Goal: Task Accomplishment & Management: Use online tool/utility

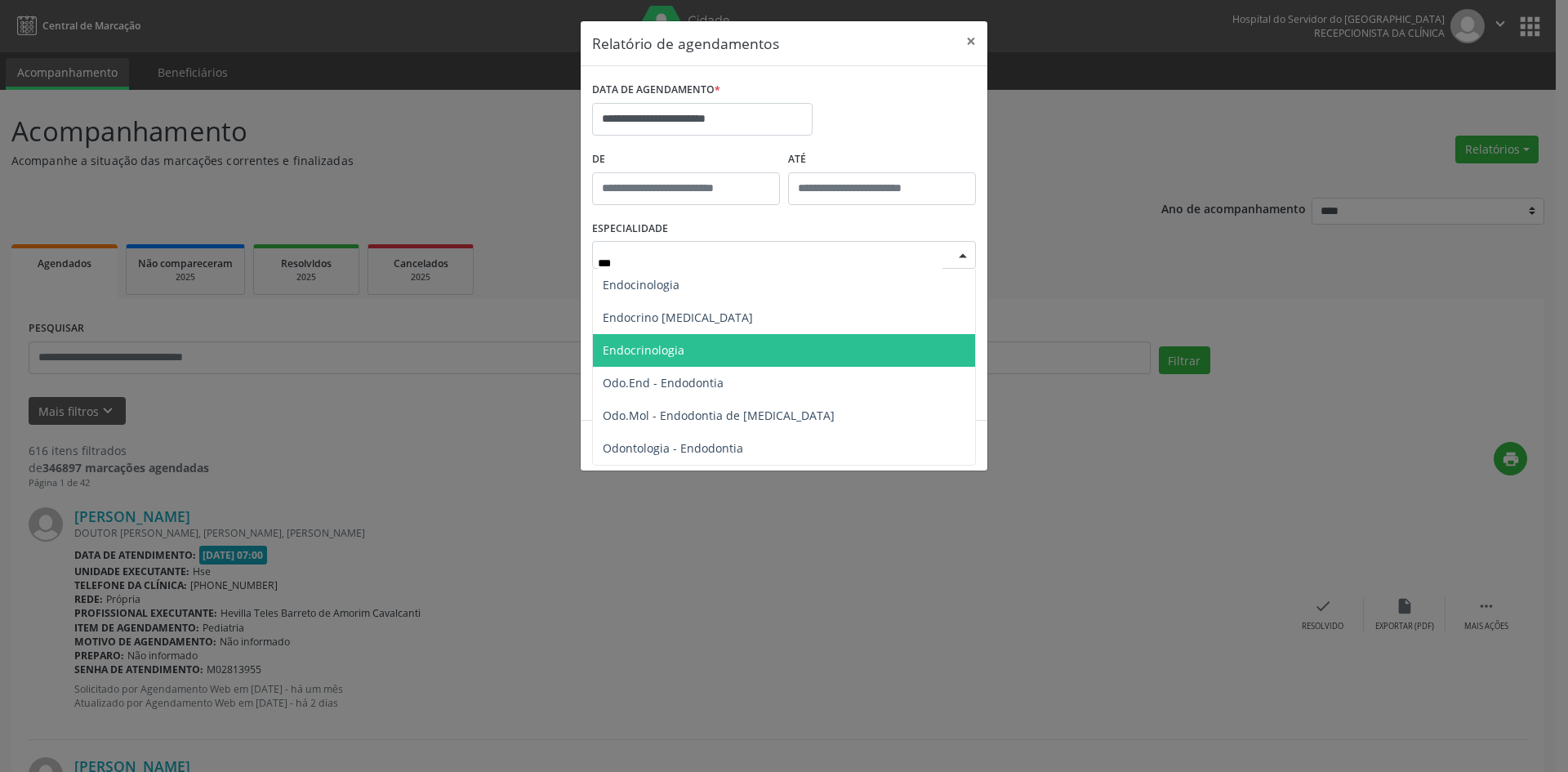
click at [710, 347] on span "Endocrinologia" at bounding box center [784, 350] width 382 height 33
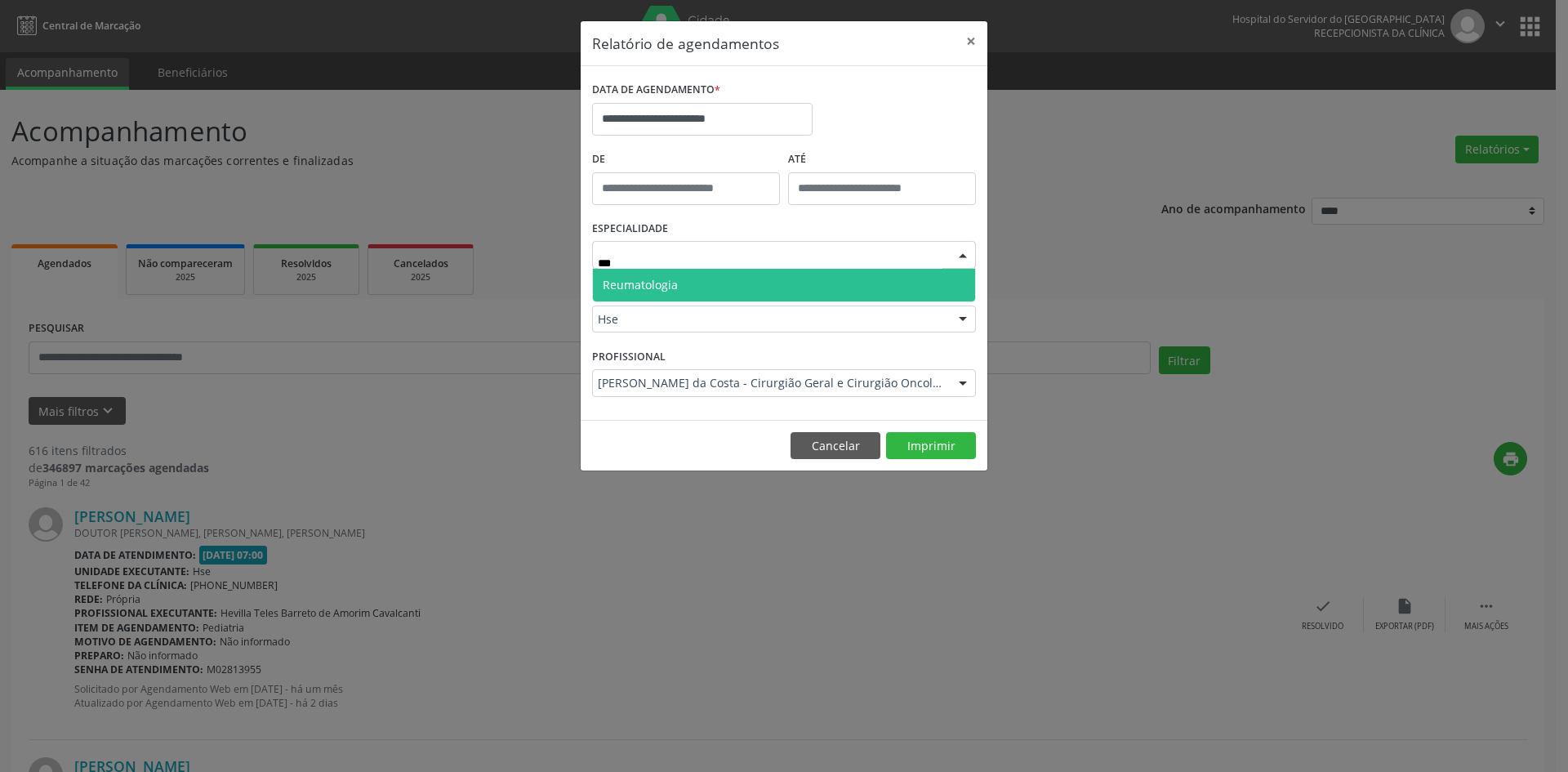
click at [806, 293] on span "Reumatologia" at bounding box center [784, 285] width 382 height 33
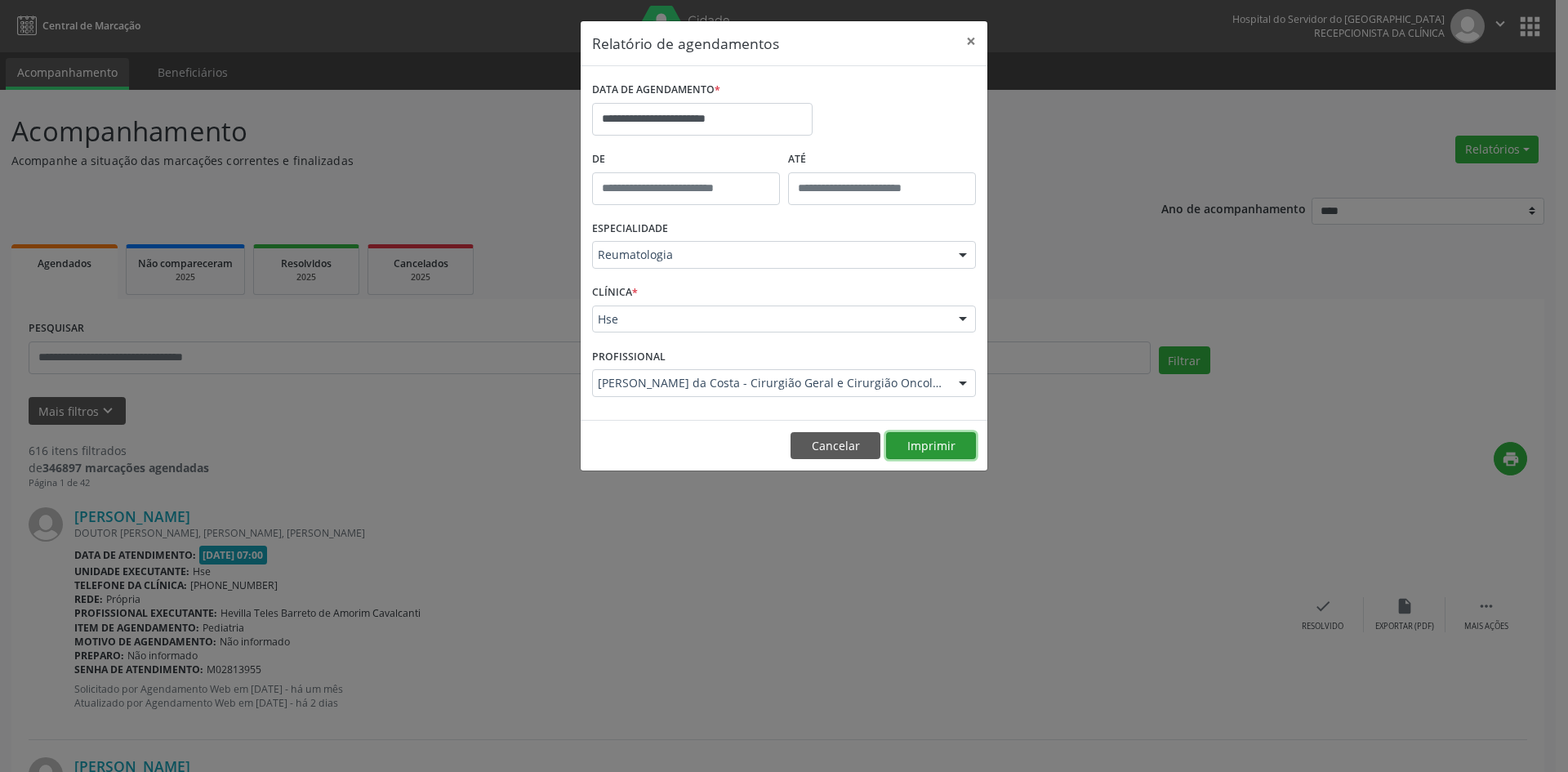
click at [916, 441] on button "Imprimir" at bounding box center [931, 445] width 90 height 27
click at [963, 384] on div at bounding box center [963, 383] width 25 height 27
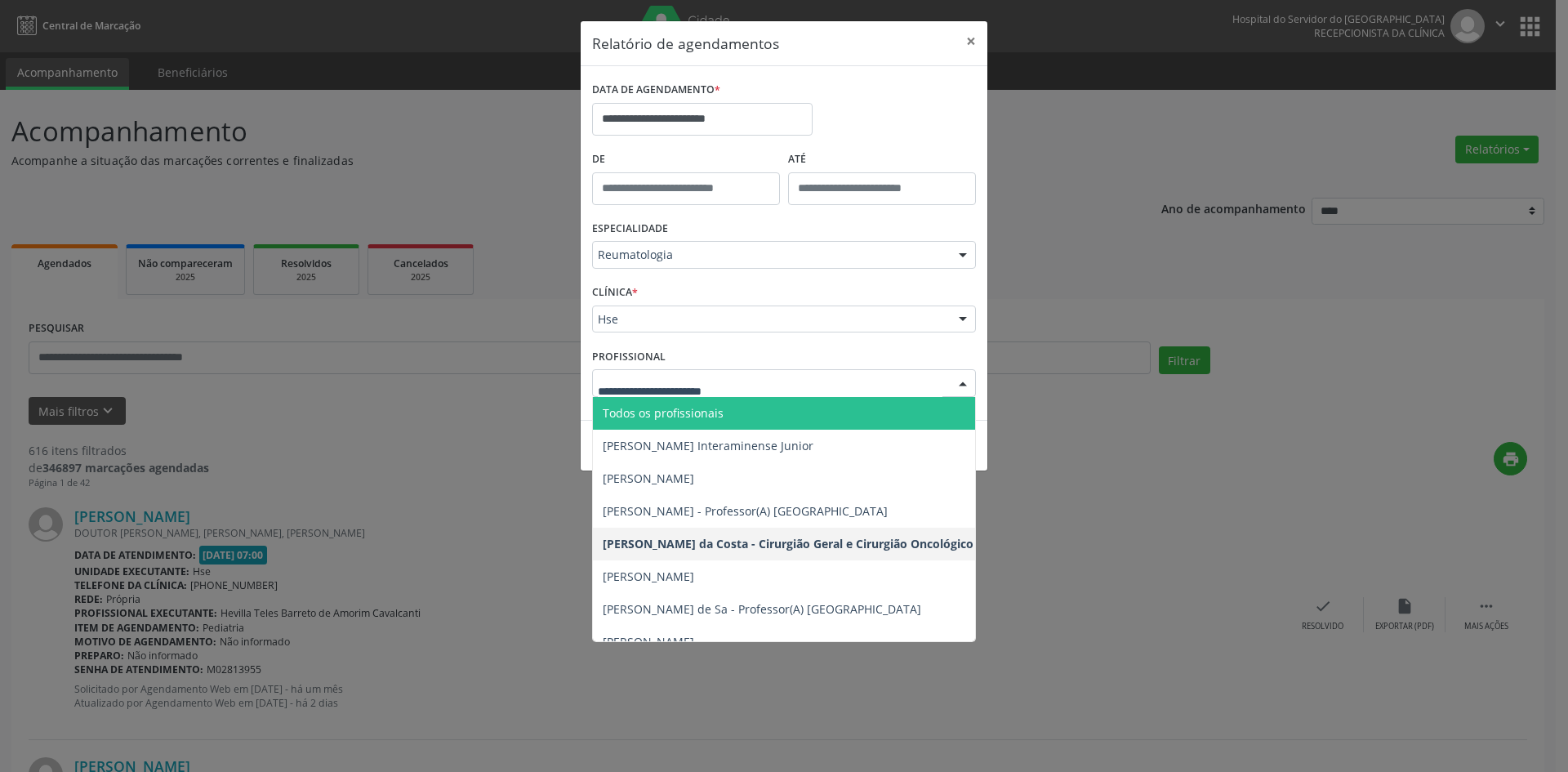
click at [873, 402] on span "Todos os profissionais" at bounding box center [868, 413] width 550 height 33
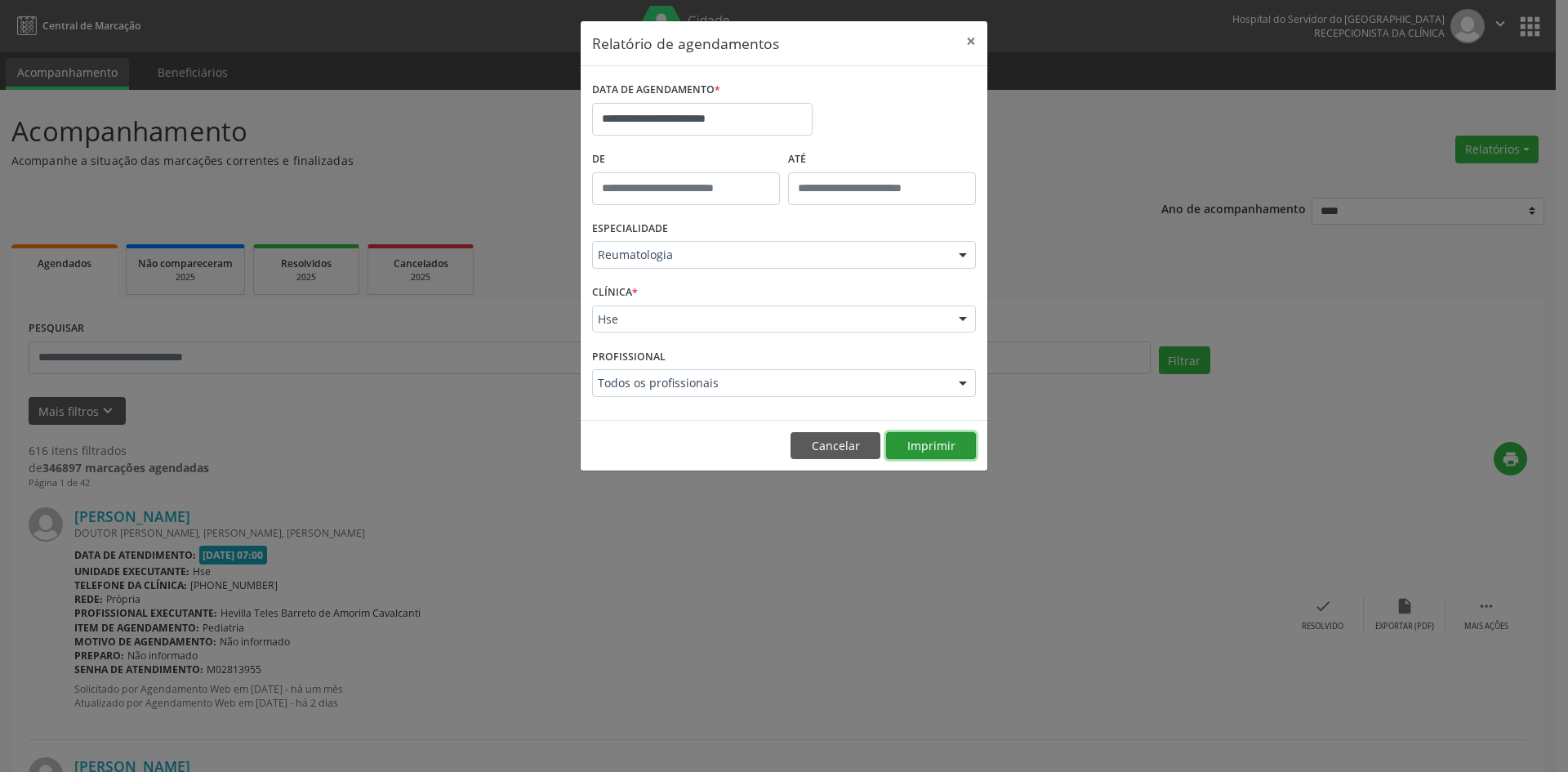
click at [944, 445] on button "Imprimir" at bounding box center [931, 445] width 90 height 27
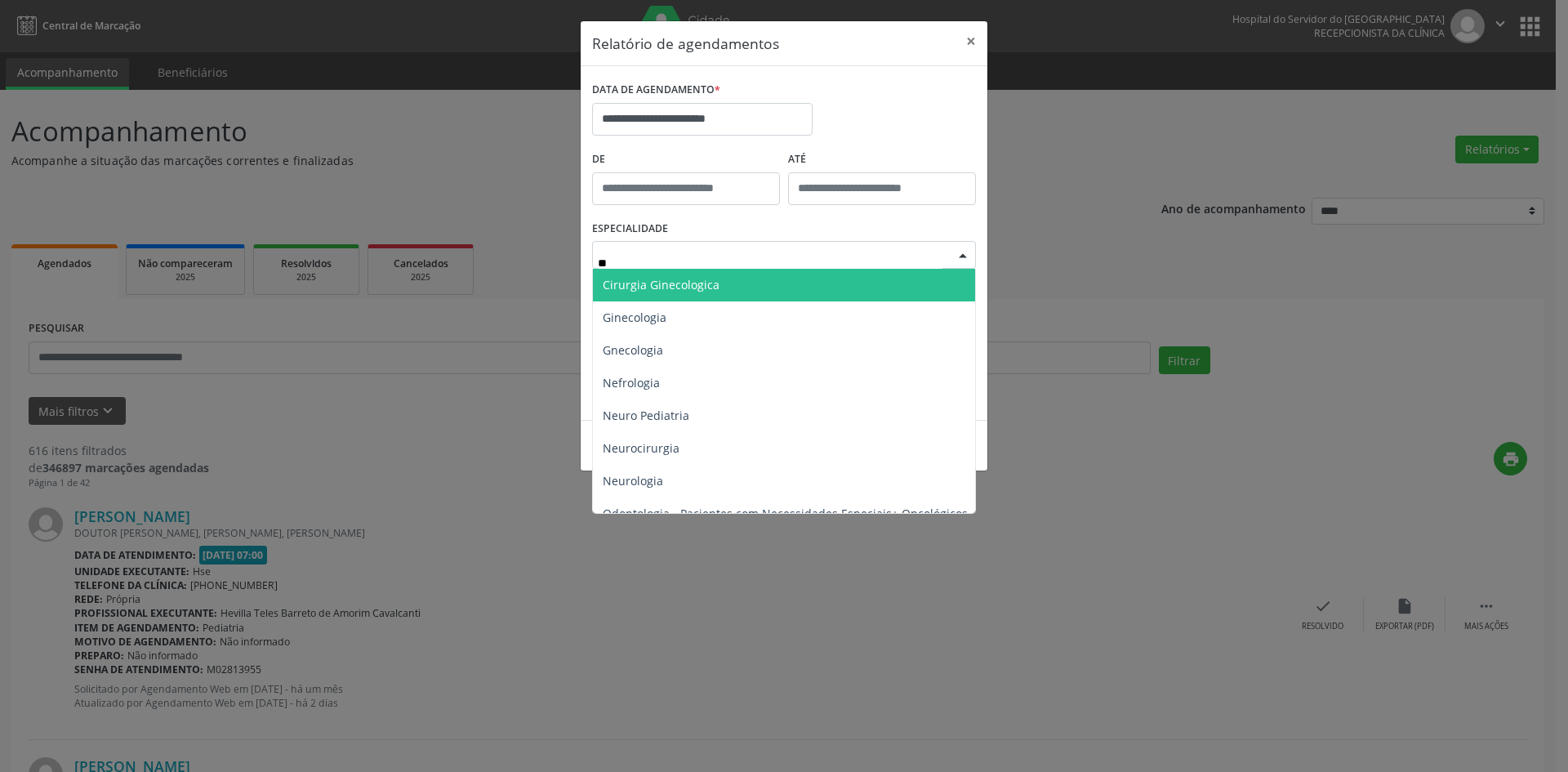
type input "***"
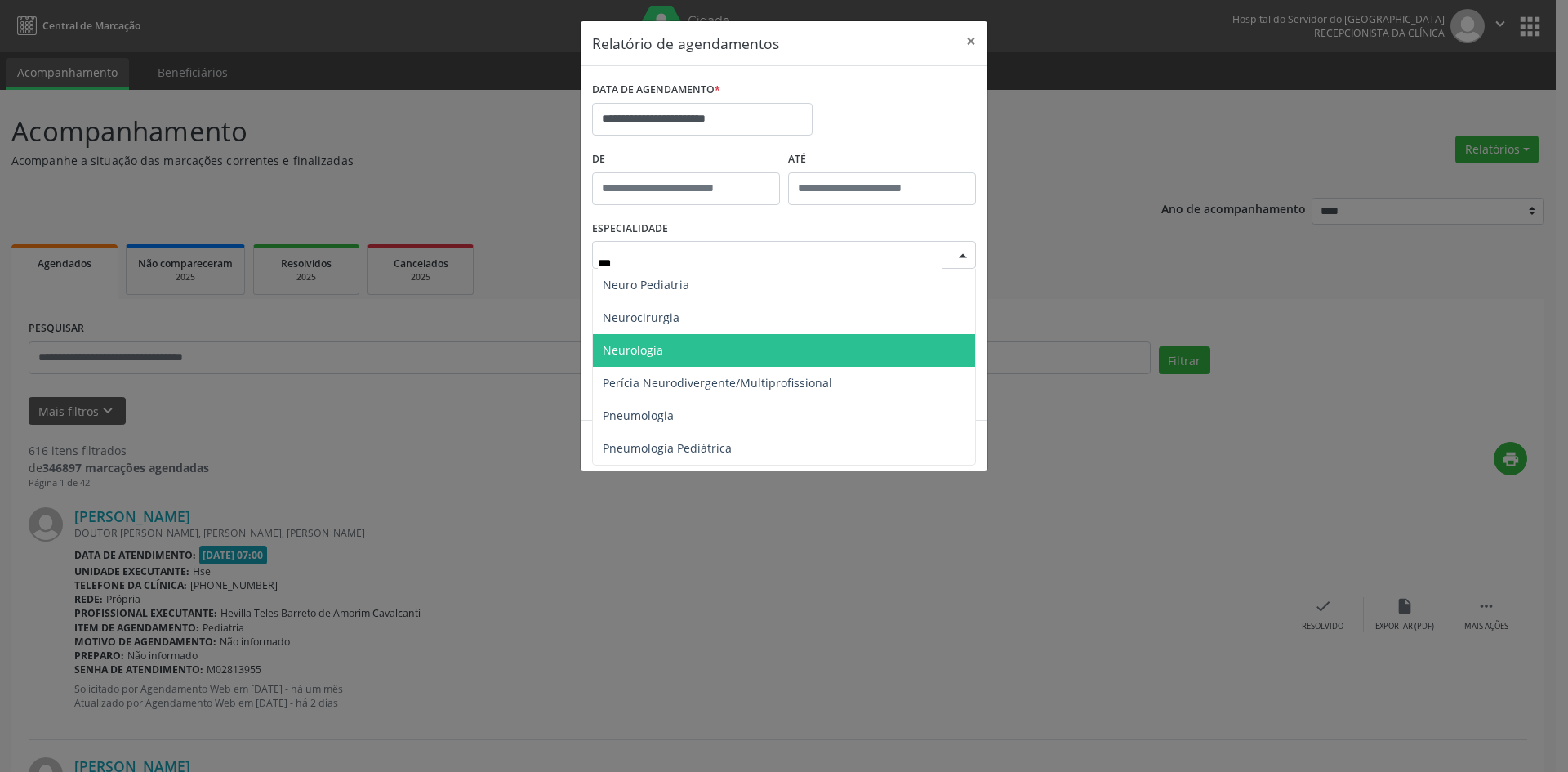
click at [725, 350] on span "Neurologia" at bounding box center [784, 350] width 382 height 33
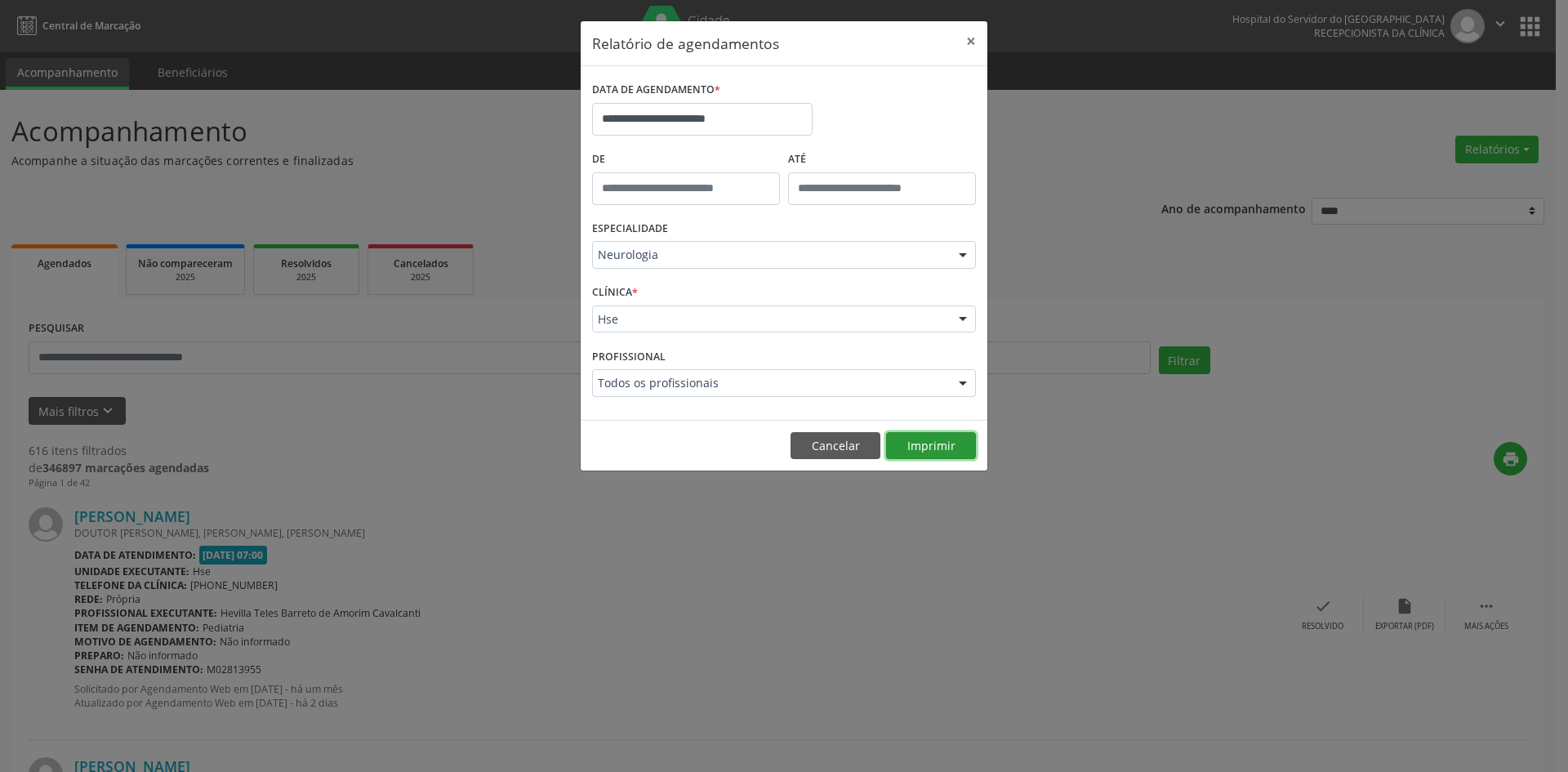
click at [932, 444] on button "Imprimir" at bounding box center [931, 445] width 90 height 27
click at [928, 447] on button "Imprimir" at bounding box center [931, 445] width 90 height 27
